Goal: Information Seeking & Learning: Learn about a topic

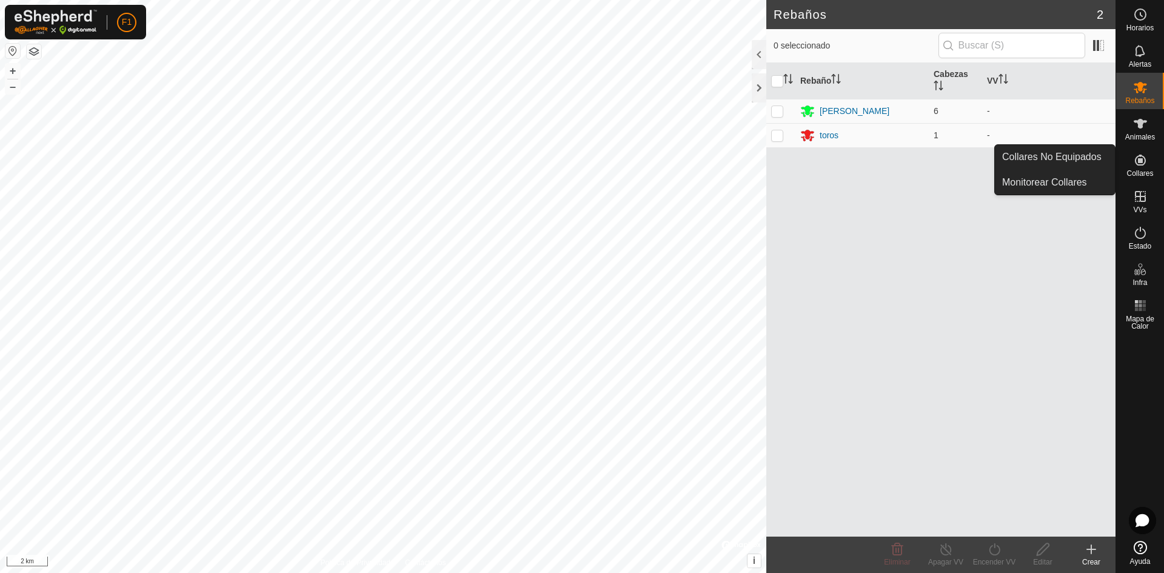
click at [1140, 161] on icon at bounding box center [1140, 160] width 11 height 11
click at [1069, 175] on link "Monitorear Collares" at bounding box center [1055, 182] width 120 height 24
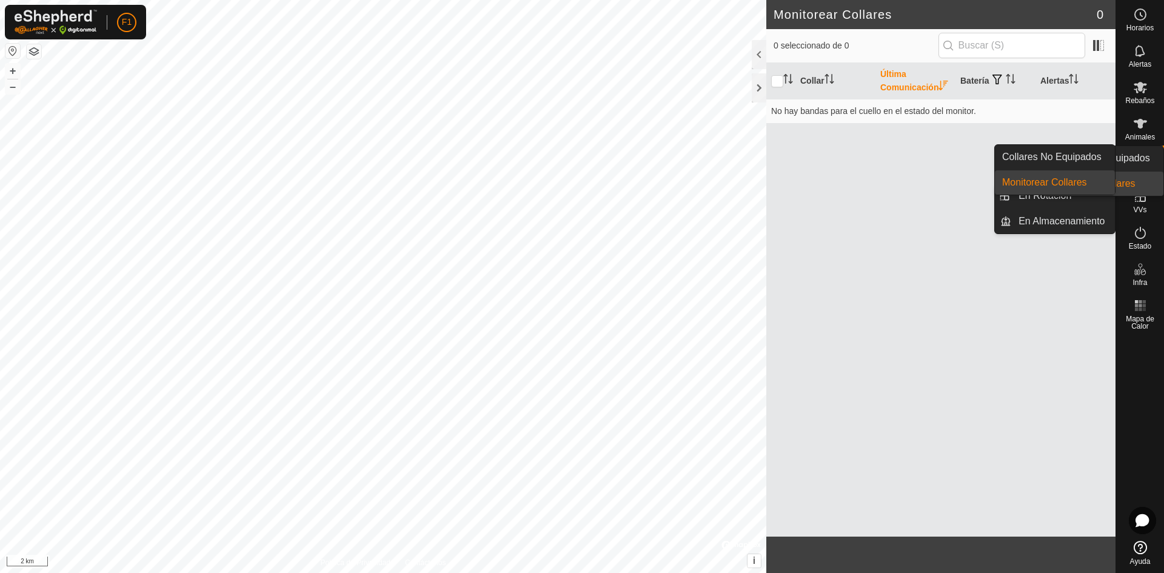
click at [1137, 164] on icon at bounding box center [1140, 160] width 11 height 11
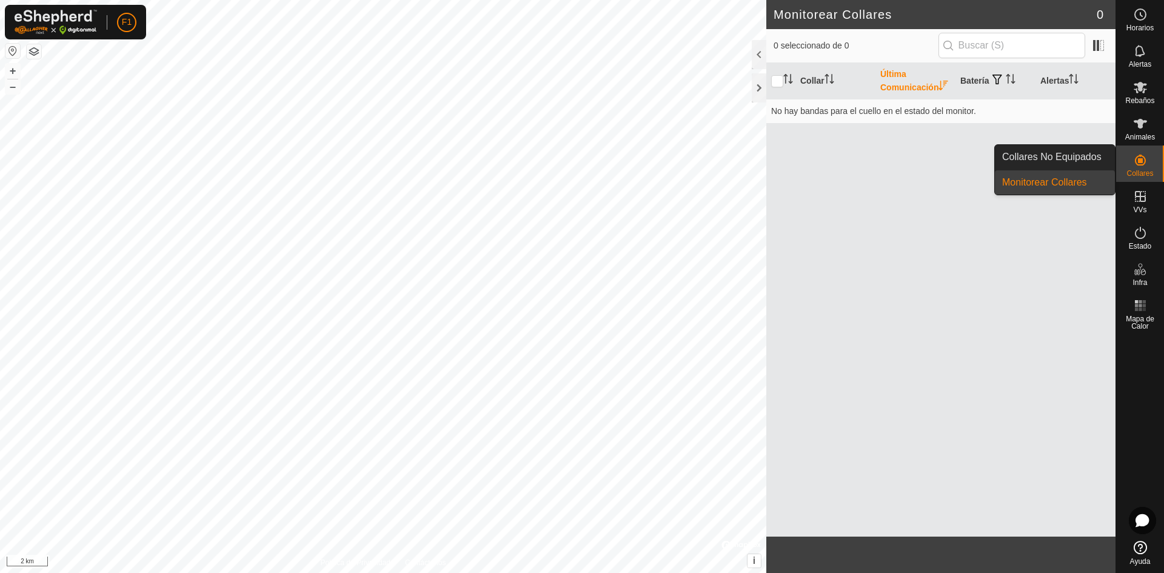
click at [1067, 152] on link "Collares No Equipados" at bounding box center [1055, 157] width 120 height 24
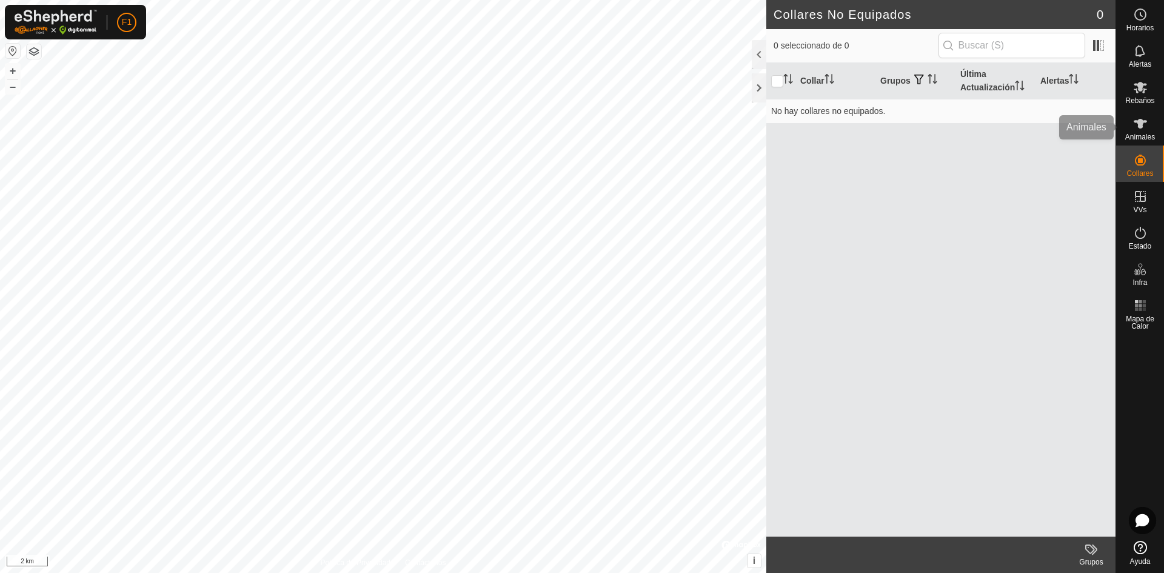
click at [1146, 134] on span "Animales" at bounding box center [1141, 136] width 30 height 7
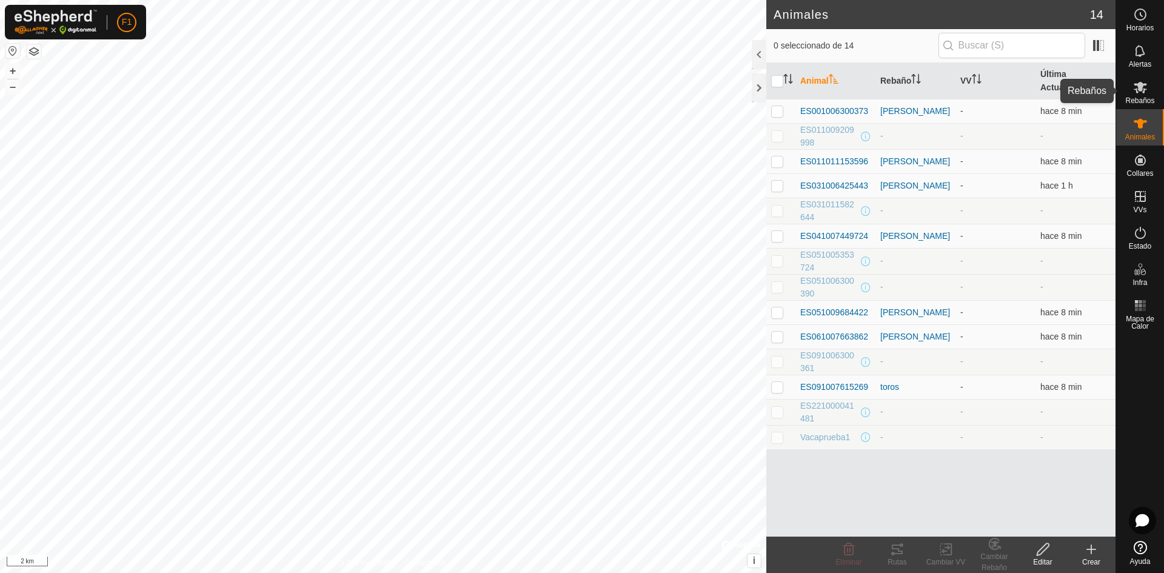
click at [1142, 92] on icon at bounding box center [1141, 87] width 15 height 15
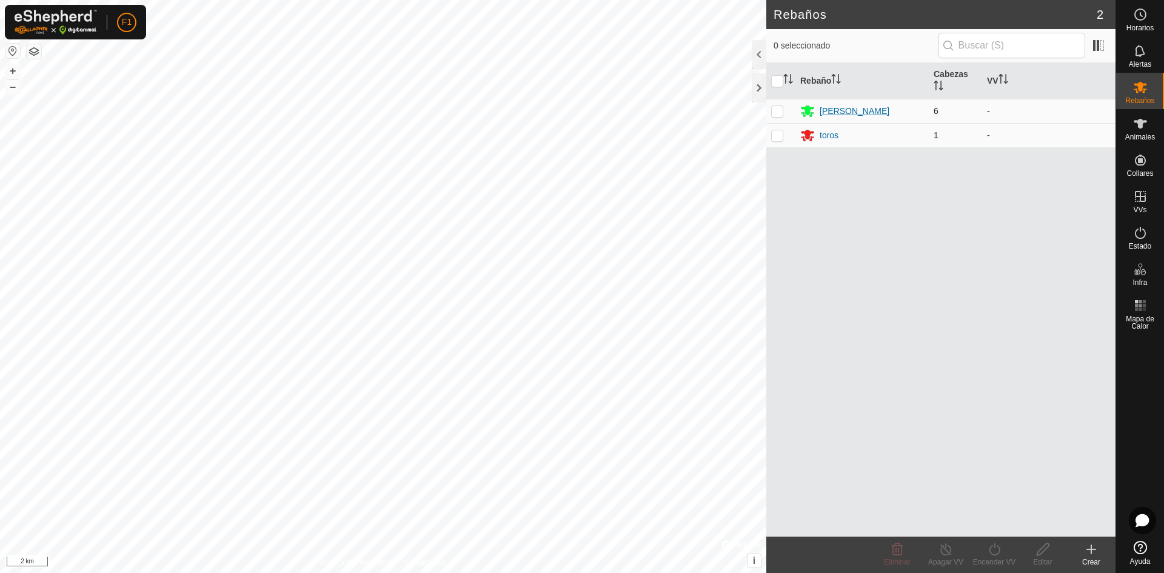
click at [839, 109] on div "[PERSON_NAME]" at bounding box center [855, 111] width 70 height 13
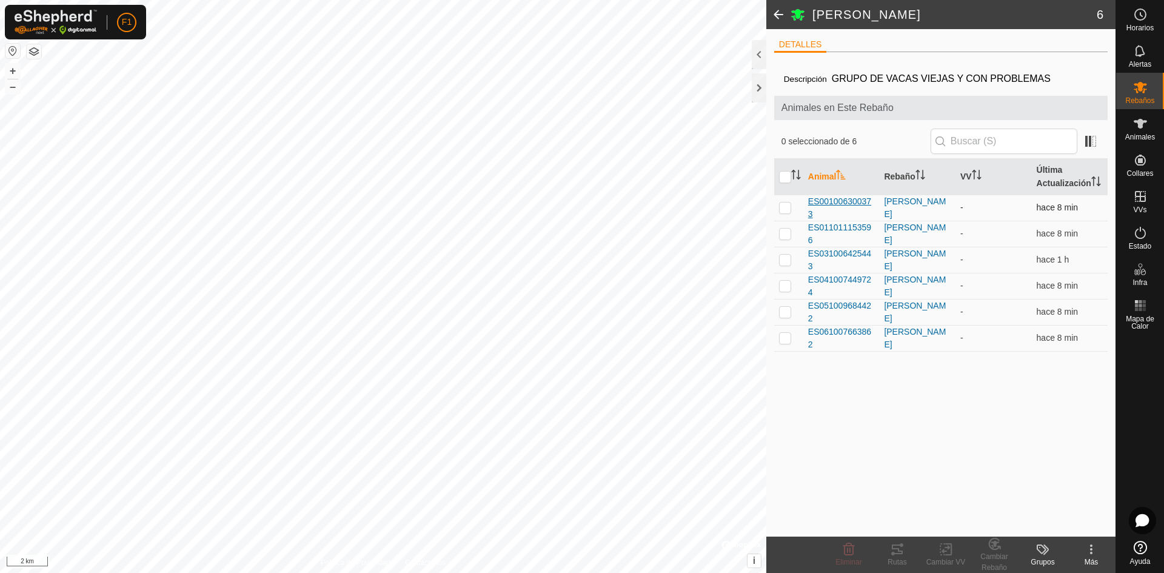
click at [844, 217] on span "ES001006300373" at bounding box center [841, 207] width 67 height 25
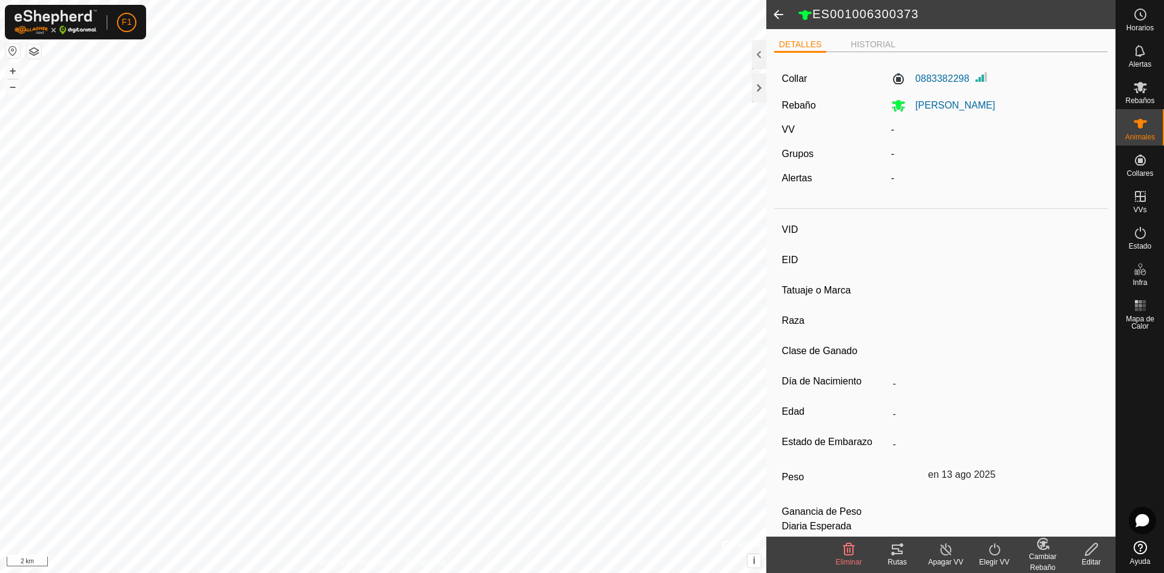
type input "ES001006300373"
type input "-"
type input "Cruzada"
type input "-"
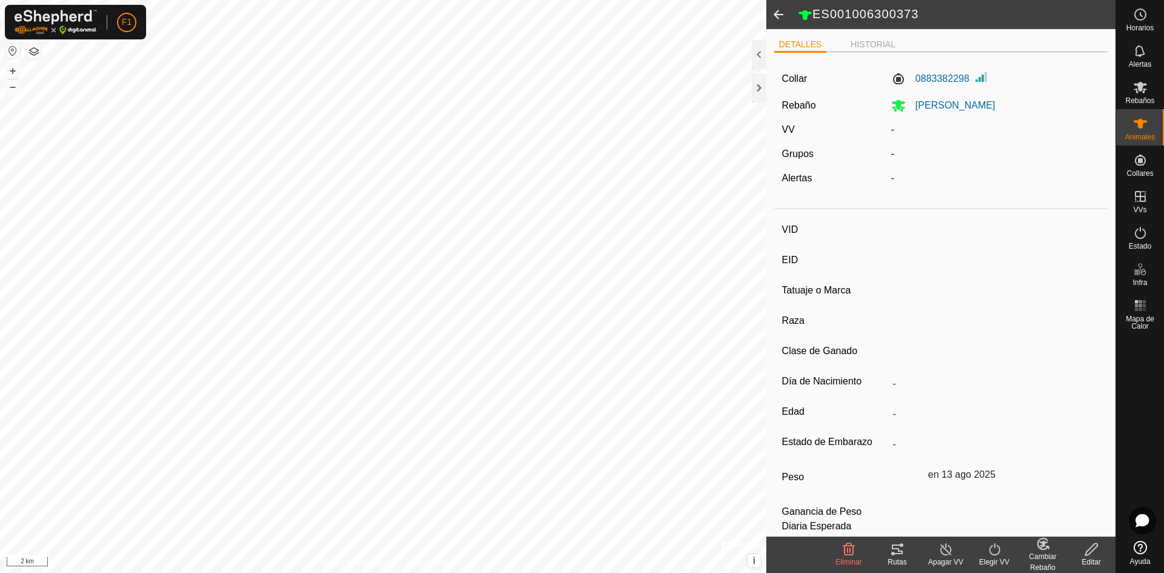
type input "02/2010"
type input "15 years 9 months"
type input "Preñada"
type input "500 kg"
type input "-"
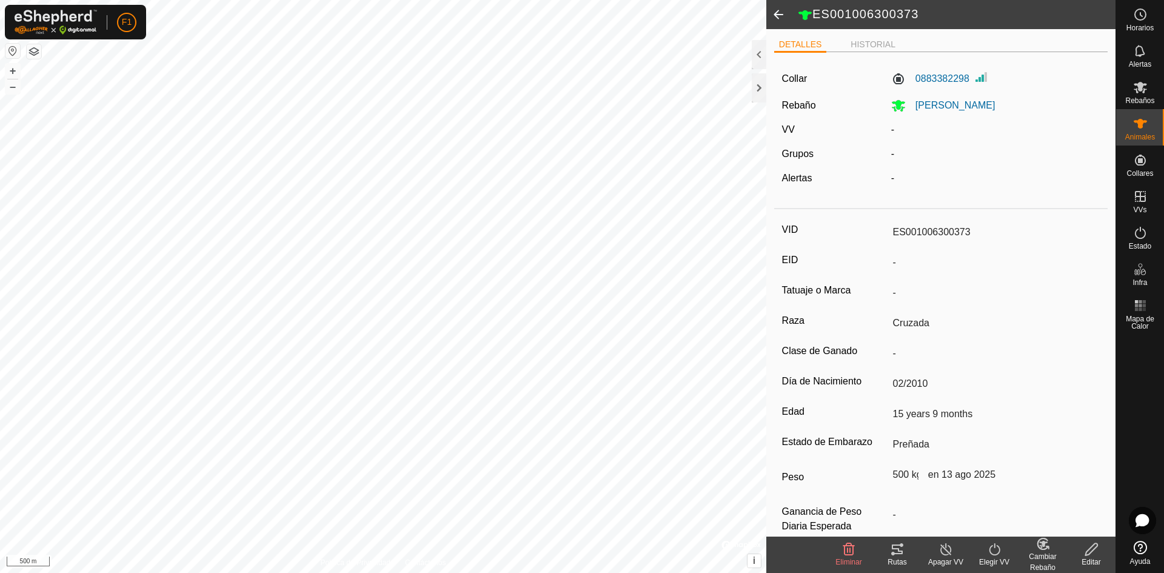
click at [388, 0] on html "F1 Horarios Alertas Rebaños Animales Collares VVs Estado Infra Mapa de Calor Ay…" at bounding box center [582, 286] width 1164 height 573
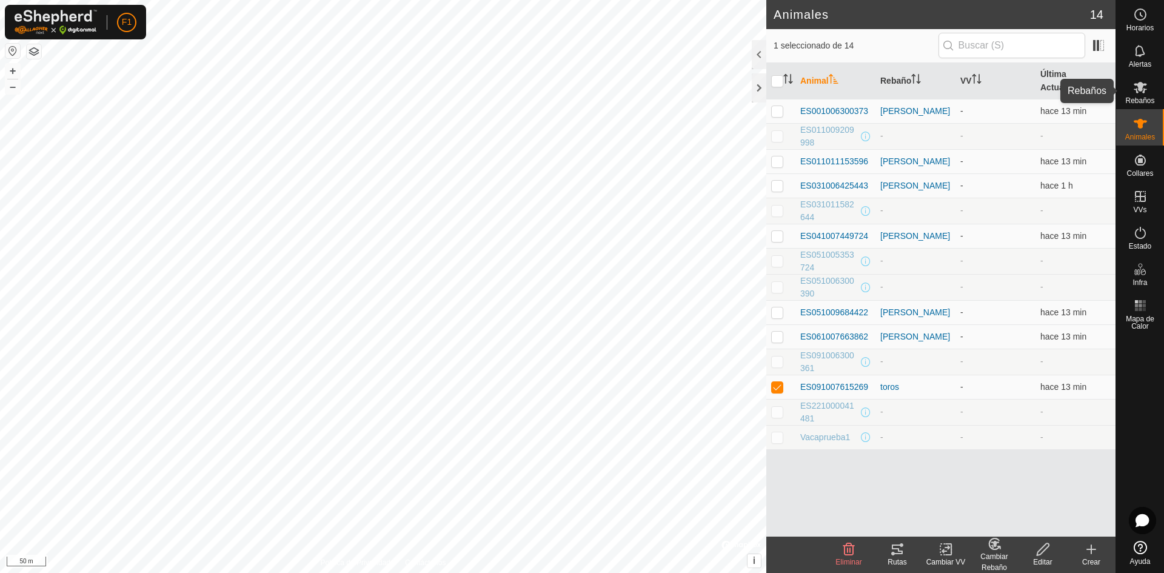
click at [1136, 95] on es-mob-svg-icon at bounding box center [1141, 87] width 22 height 19
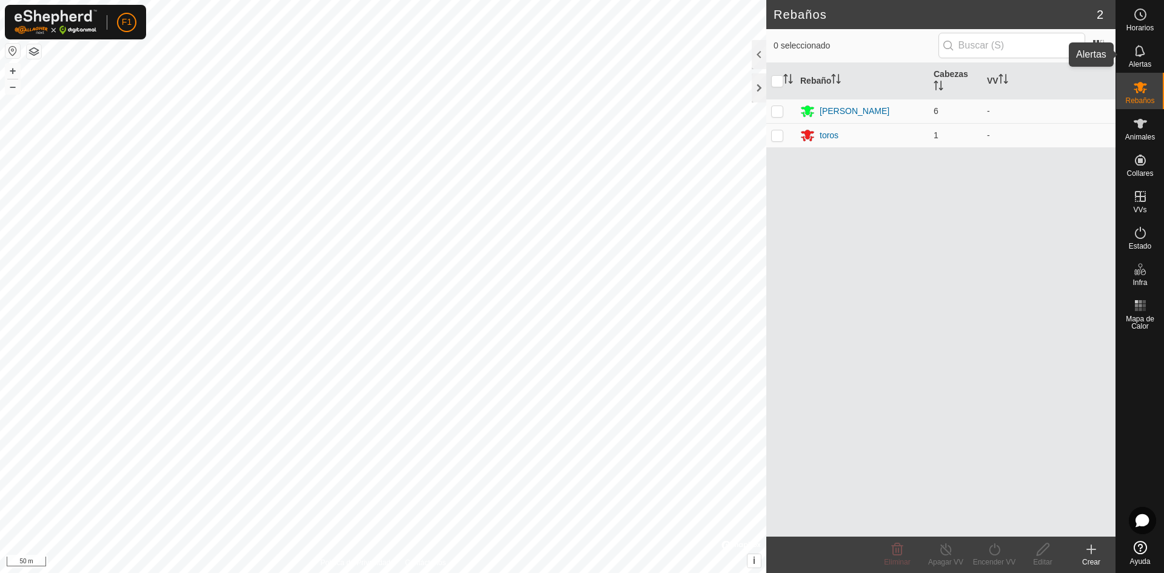
click at [1140, 58] on es-notification-svg-icon at bounding box center [1141, 50] width 22 height 19
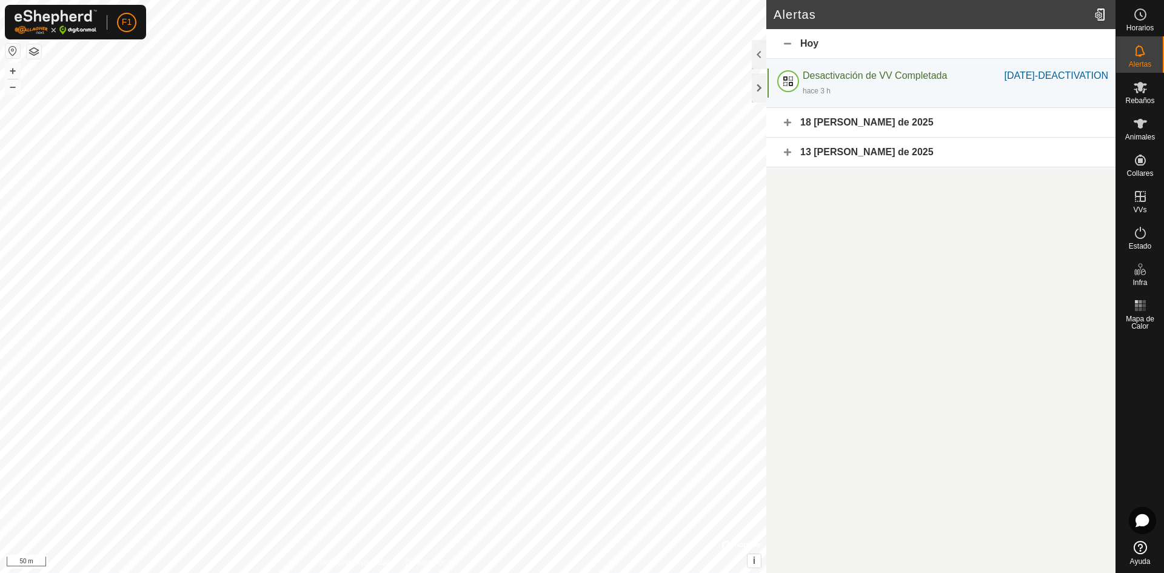
click at [872, 128] on div "18 [PERSON_NAME] de 2025" at bounding box center [941, 123] width 349 height 30
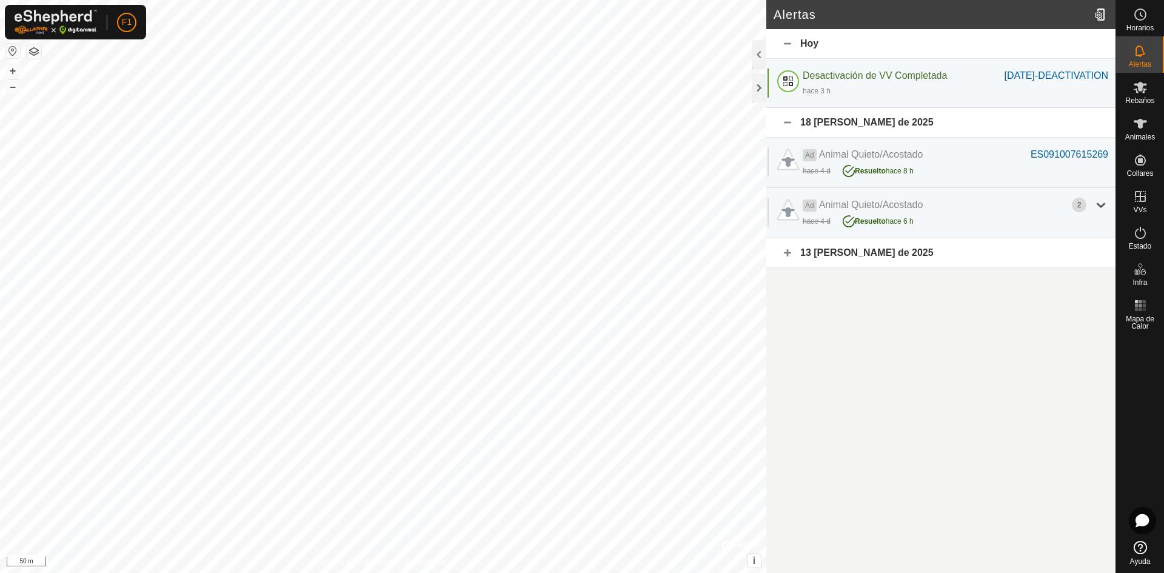
click at [861, 267] on div "13 [PERSON_NAME] de 2025" at bounding box center [941, 253] width 349 height 30
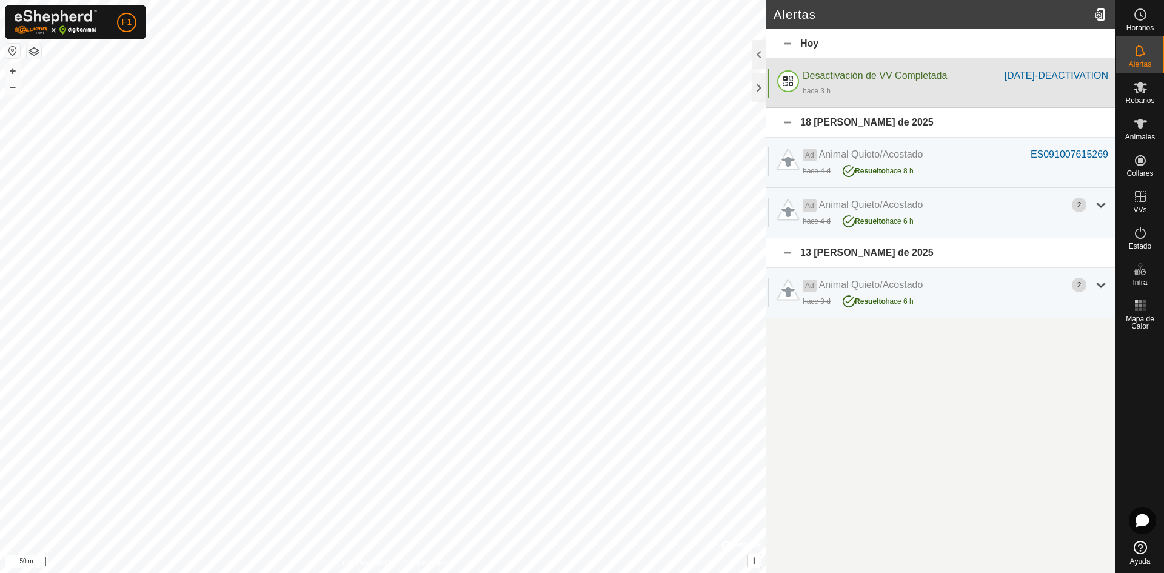
click at [898, 72] on span "Desactivación de VV Completada" at bounding box center [875, 75] width 144 height 10
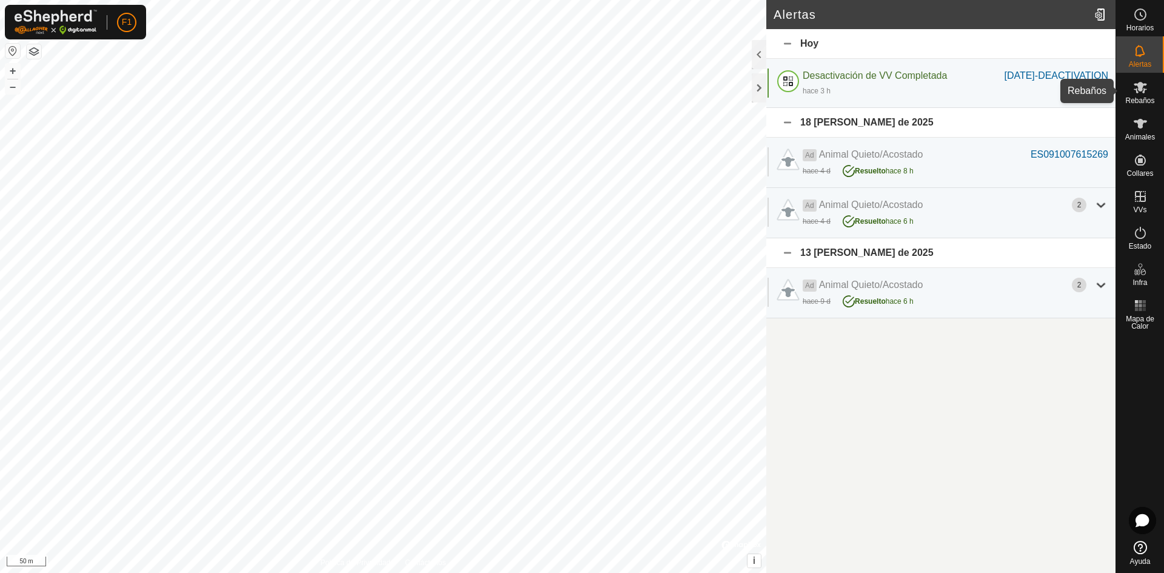
click at [1141, 86] on icon at bounding box center [1140, 88] width 13 height 12
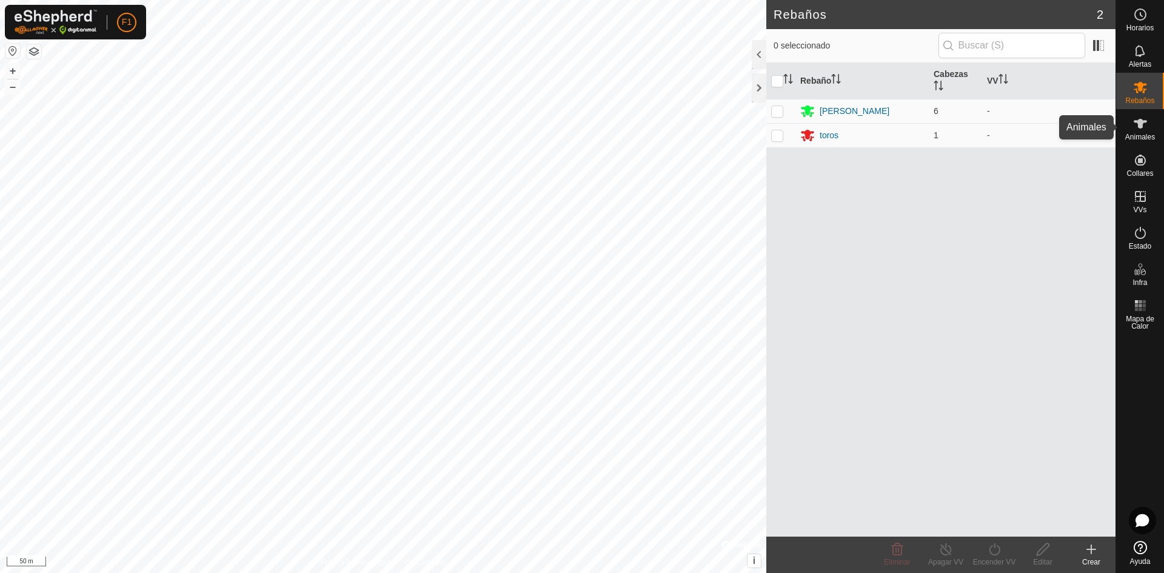
click at [1139, 132] on es-animals-svg-icon at bounding box center [1141, 123] width 22 height 19
